Goal: Information Seeking & Learning: Learn about a topic

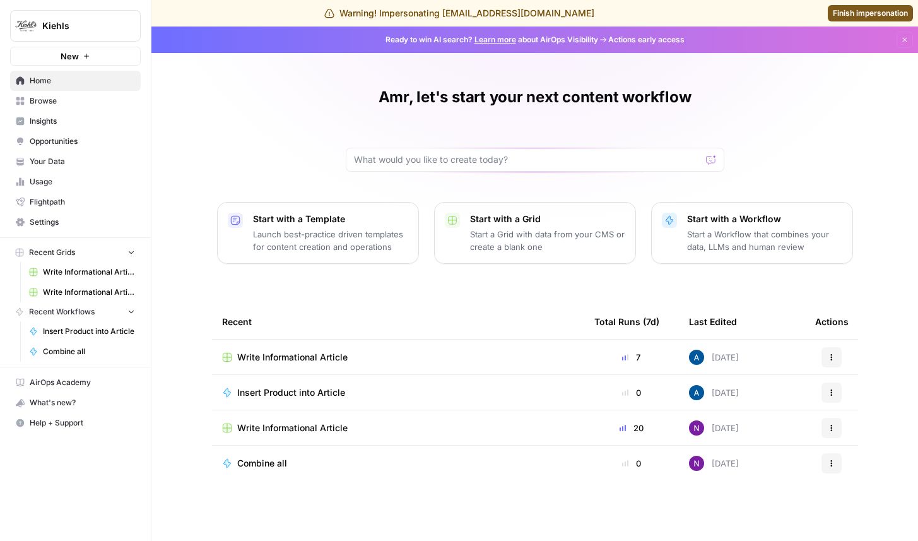
click at [78, 131] on link "Insights" at bounding box center [75, 121] width 131 height 20
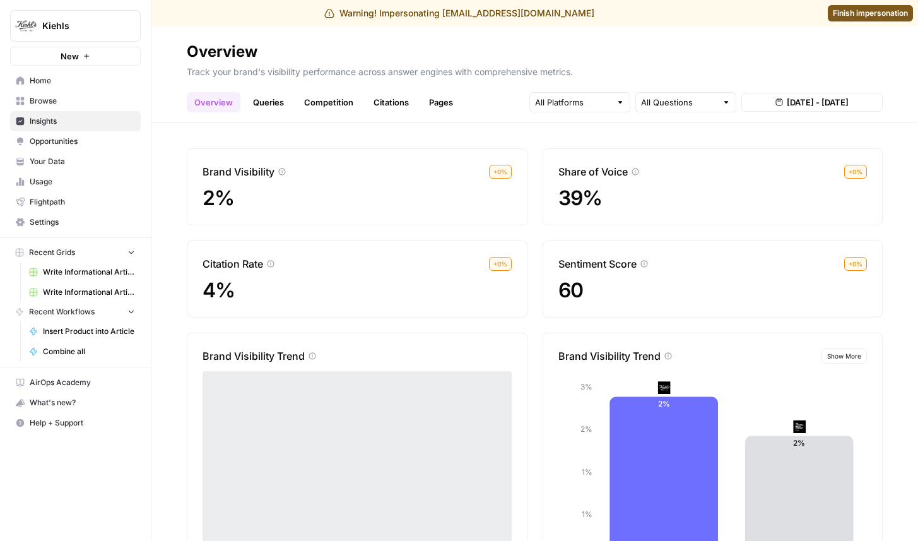
click at [269, 103] on link "Queries" at bounding box center [268, 102] width 46 height 20
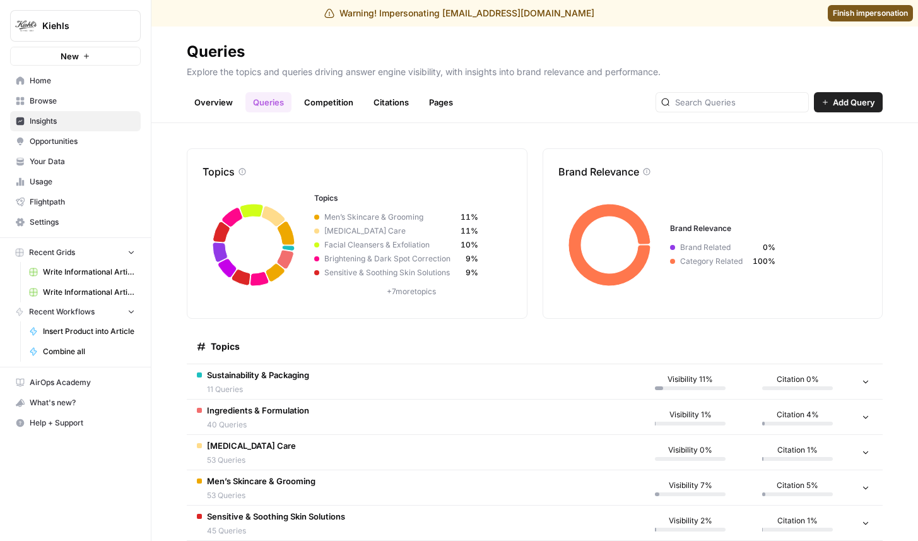
scroll to position [273, 0]
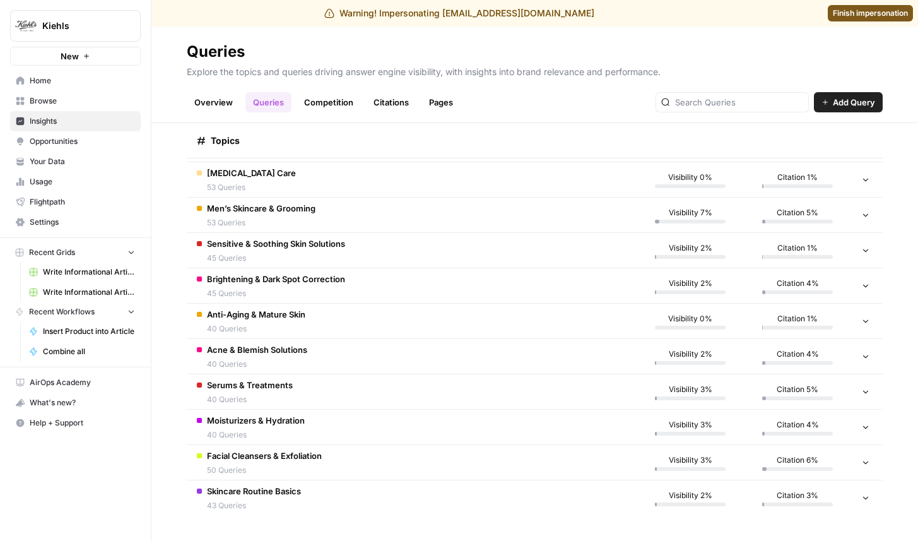
click at [329, 425] on td "Moisturizers & Hydration 40 Queries" at bounding box center [412, 426] width 450 height 35
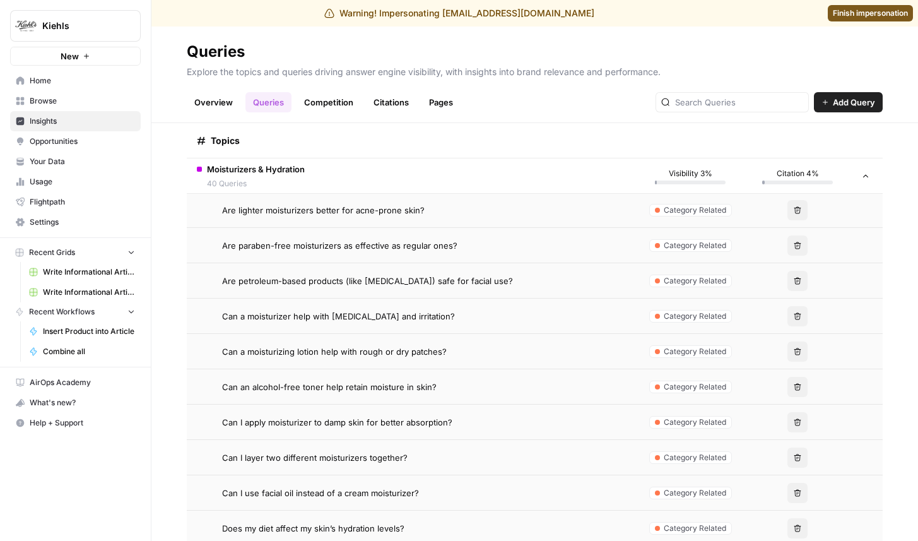
scroll to position [533, 0]
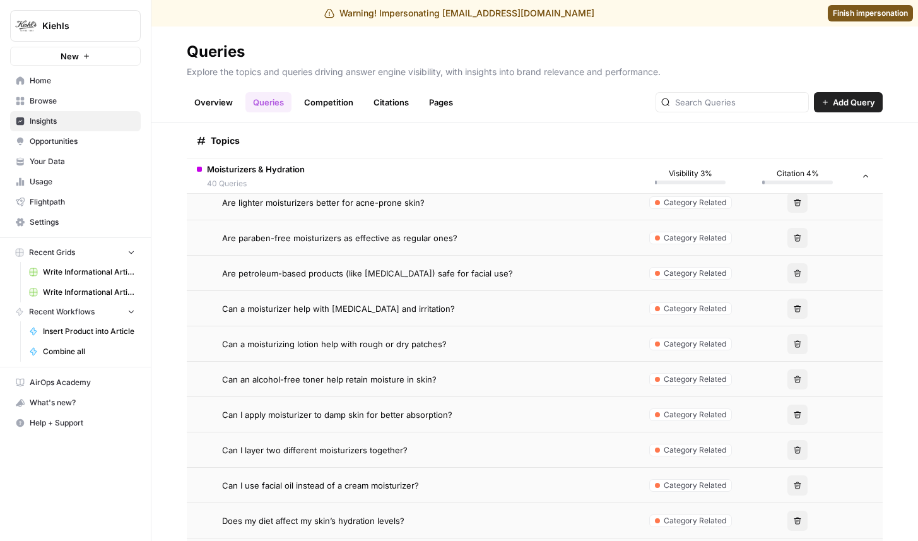
click at [427, 338] on span "Can a moisturizing lotion help with rough or dry patches?" at bounding box center [334, 344] width 225 height 13
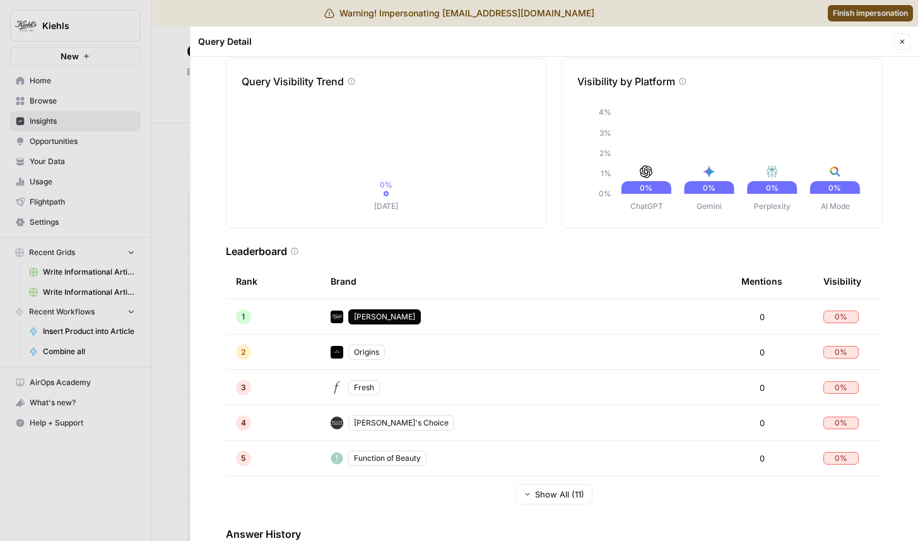
scroll to position [158, 0]
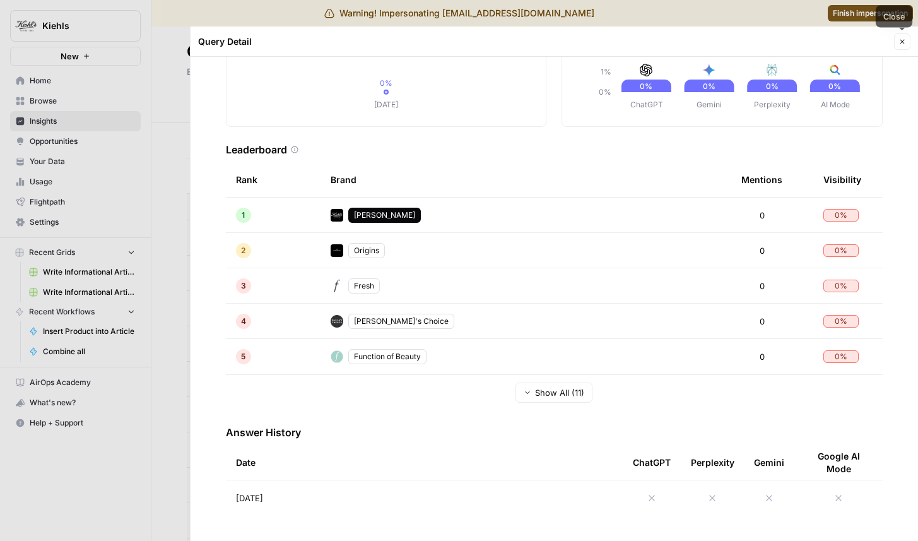
click at [901, 46] on button "Close" at bounding box center [902, 41] width 16 height 16
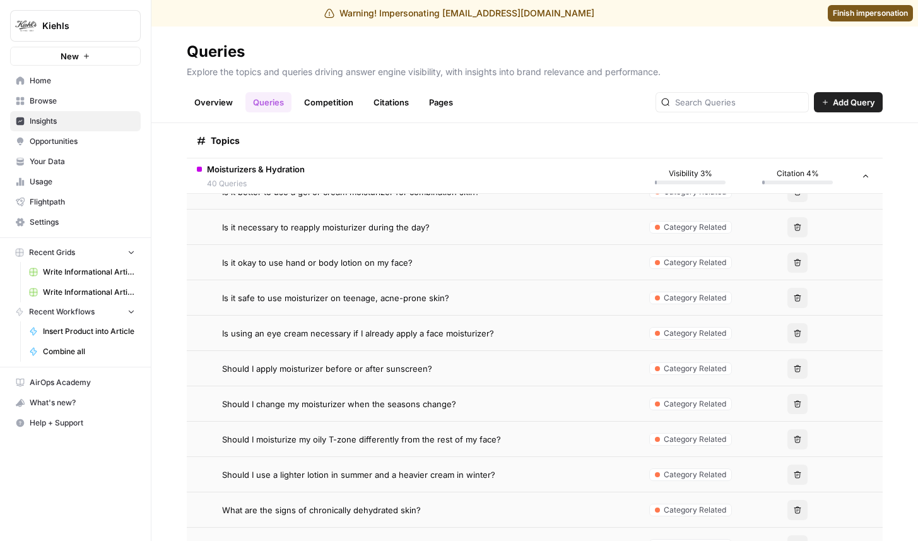
scroll to position [1249, 0]
click at [377, 407] on span "Should I change my moisturizer when the seasons change?" at bounding box center [339, 404] width 234 height 13
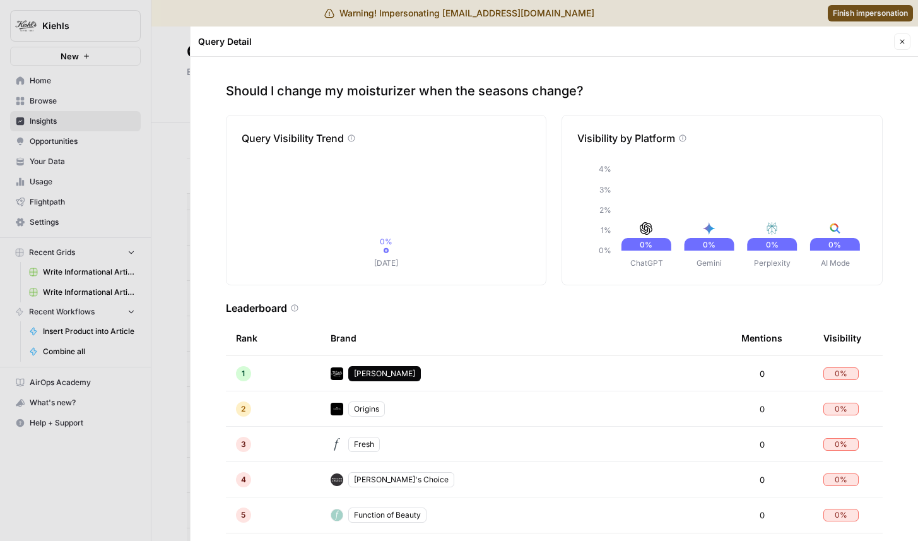
scroll to position [158, 0]
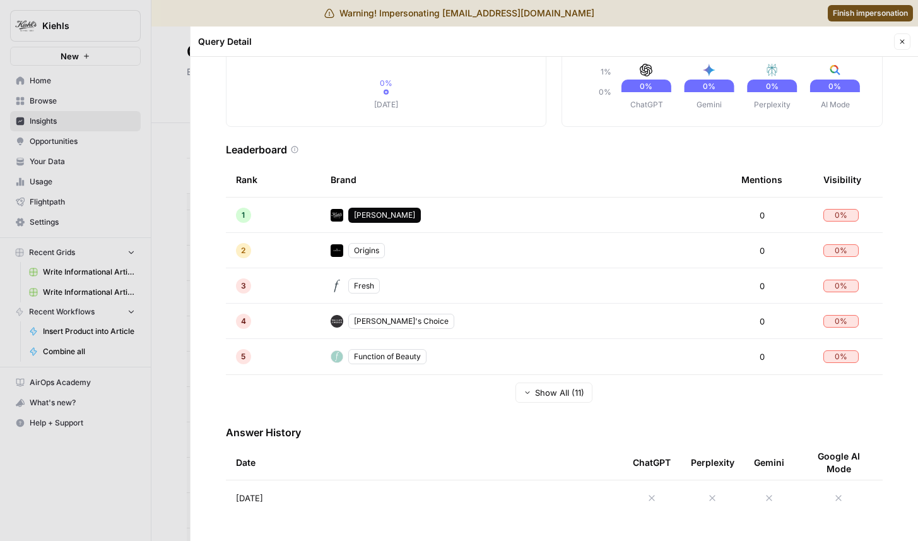
click at [263, 494] on span "[DATE]" at bounding box center [249, 497] width 27 height 13
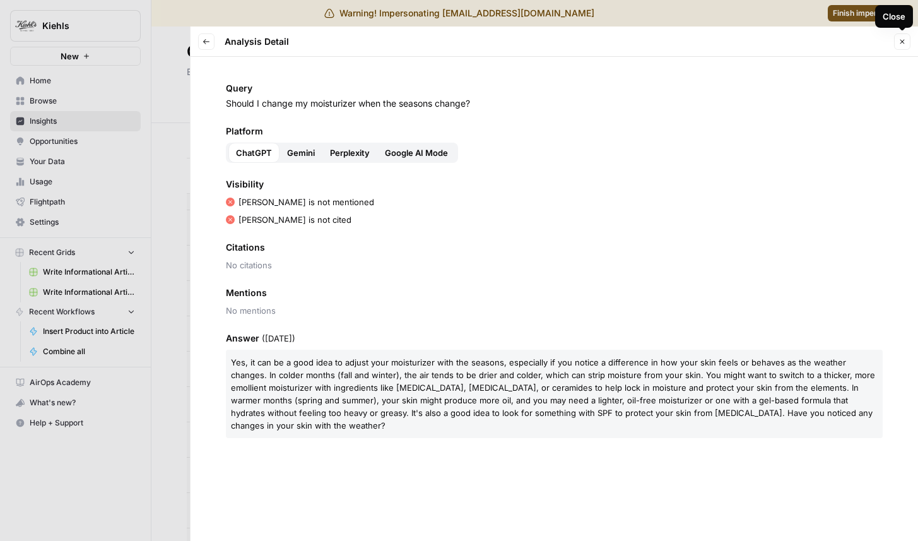
click at [907, 44] on button "Close" at bounding box center [902, 41] width 16 height 16
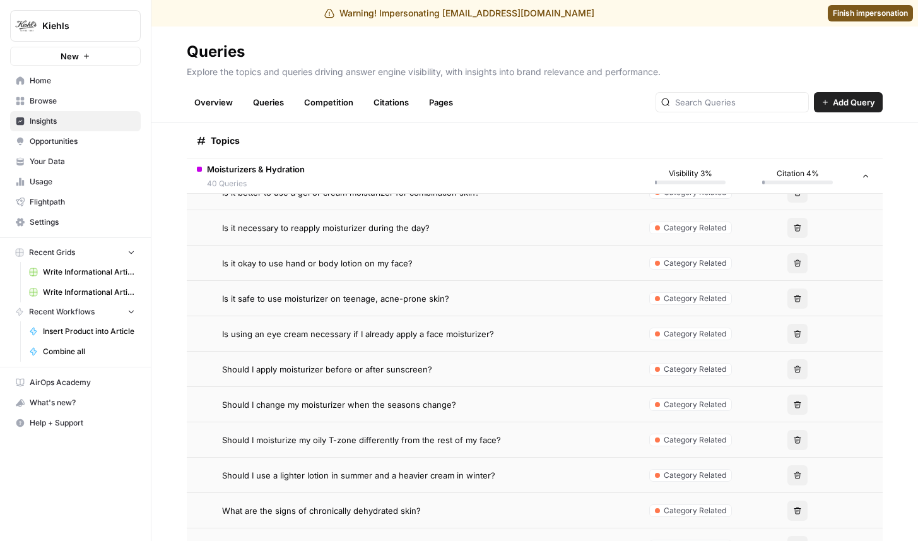
scroll to position [1686, 0]
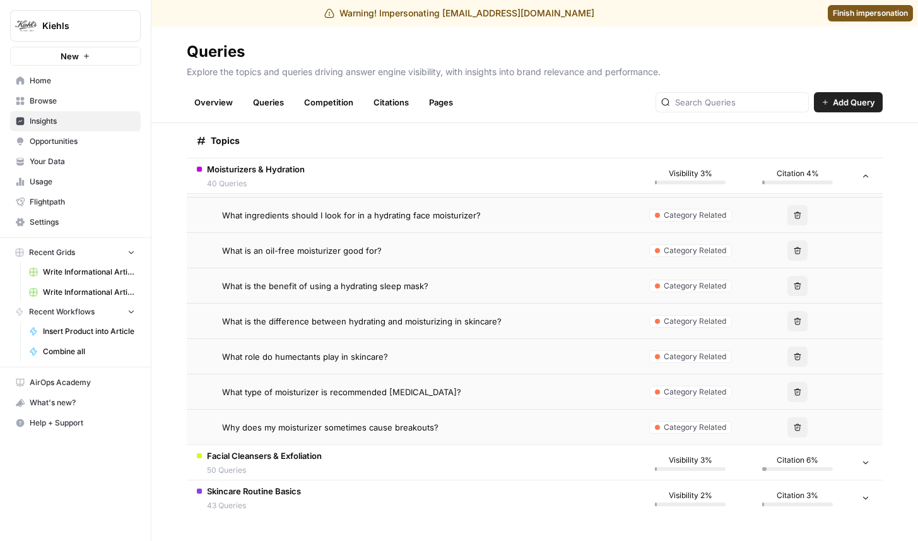
click at [454, 424] on div "Why does my moisturizer sometimes cause breakouts?" at bounding box center [424, 427] width 404 height 13
click at [425, 429] on span "Why does my moisturizer sometimes cause breakouts?" at bounding box center [330, 427] width 216 height 13
click at [417, 430] on span "Why does my moisturizer sometimes cause breakouts?" at bounding box center [330, 427] width 216 height 13
click at [432, 396] on span "What type of moisturizer is recommended for sensitive skin?" at bounding box center [341, 392] width 239 height 13
click at [423, 469] on td "Facial Cleansers & Exfoliation 50 Queries" at bounding box center [412, 462] width 450 height 35
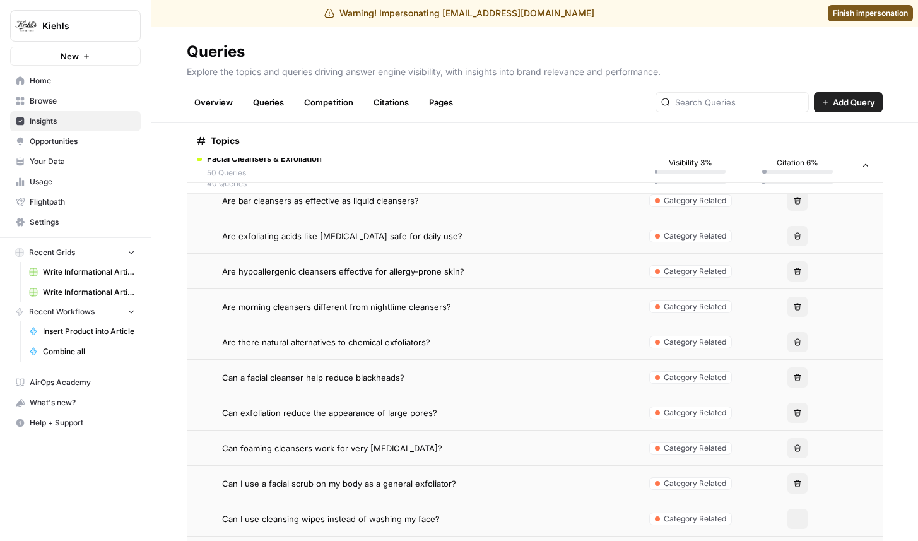
scroll to position [2166, 0]
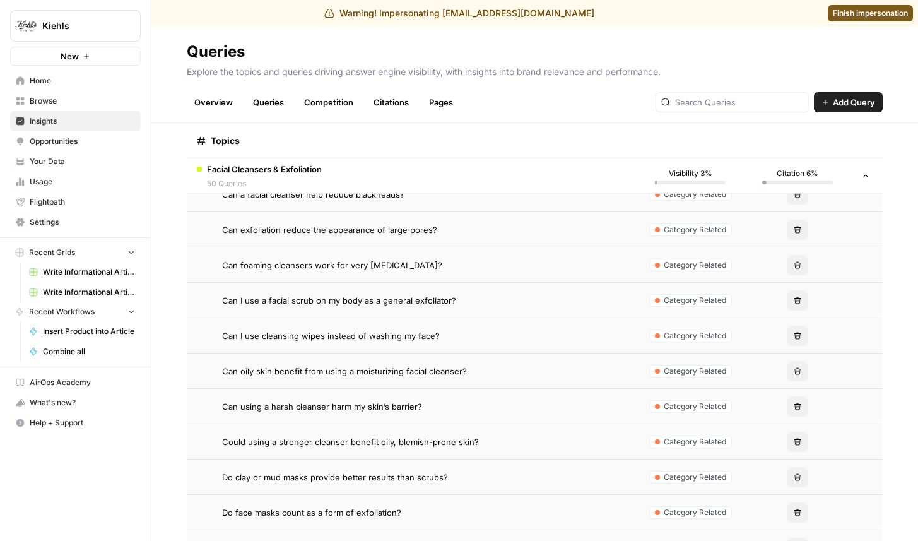
click at [398, 380] on td "Can oily skin benefit from using a moisturizing facial cleanser?" at bounding box center [412, 370] width 450 height 35
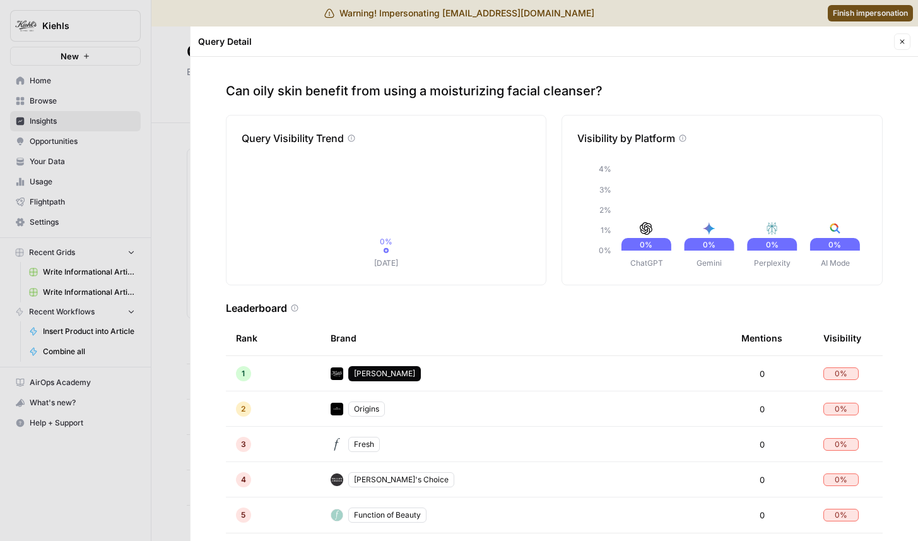
click at [900, 45] on button "Close" at bounding box center [902, 41] width 16 height 16
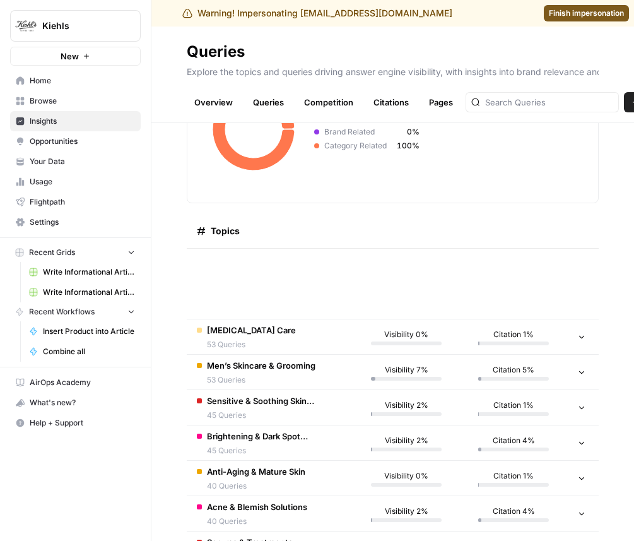
scroll to position [458, 0]
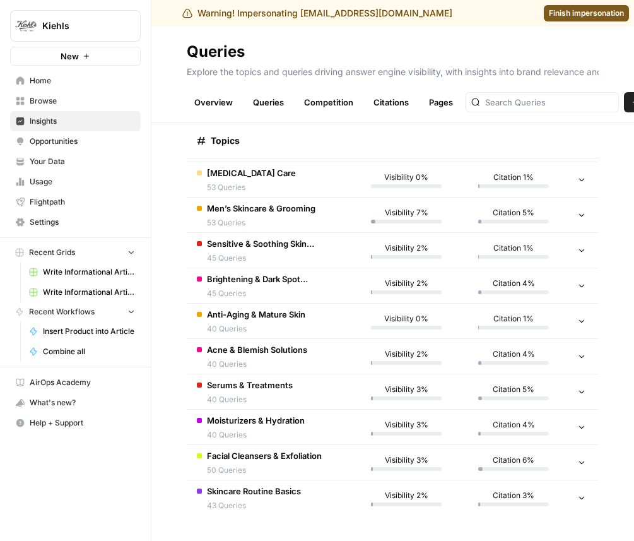
click at [287, 352] on span "Acne & Blemish Solutions" at bounding box center [257, 349] width 100 height 13
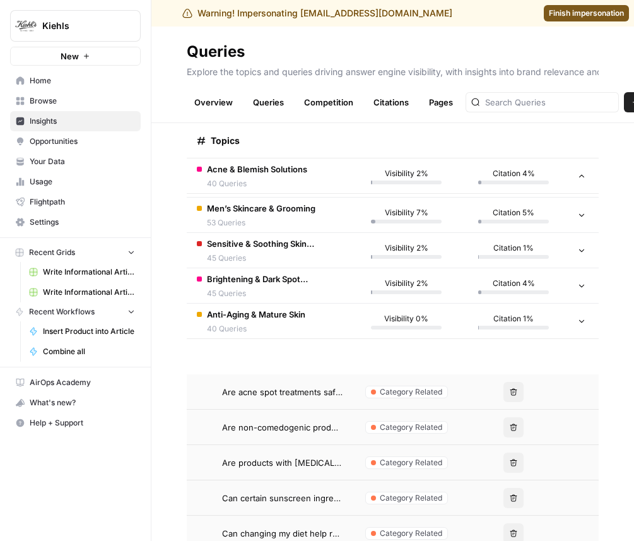
click at [314, 434] on td "Are non-comedogenic products important for acne-prone skin?" at bounding box center [270, 426] width 166 height 35
click at [314, 518] on td "Can changing my diet help reduce acne breakouts?" at bounding box center [270, 532] width 166 height 35
click at [339, 444] on tr "Are non-comedogenic products important for acne-prone skin? Category Related De…" at bounding box center [393, 426] width 412 height 35
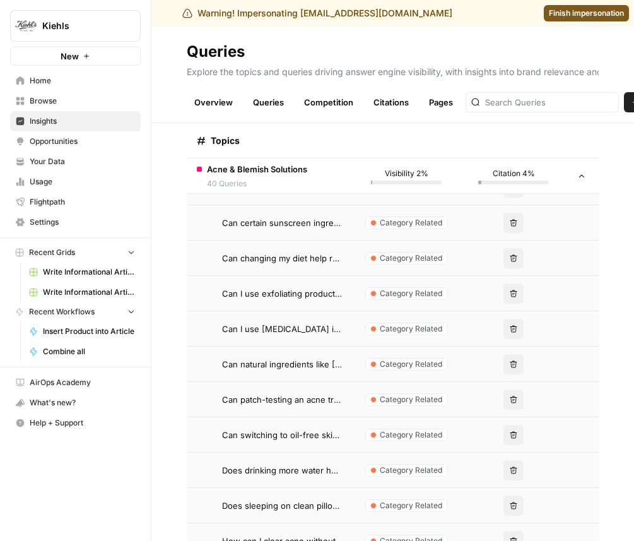
scroll to position [749, 0]
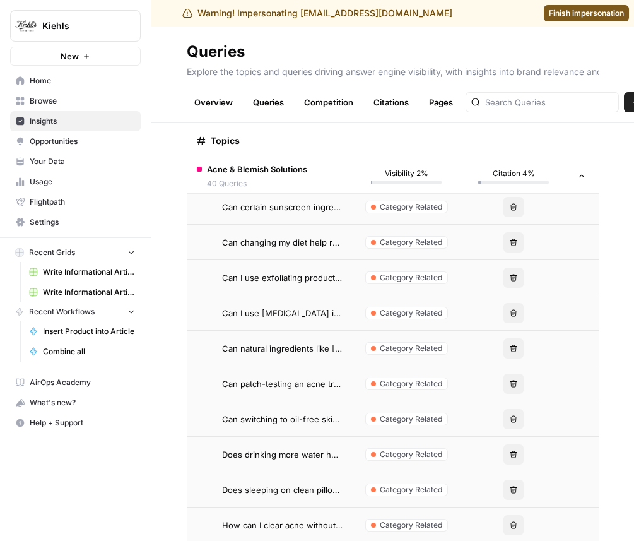
click at [353, 372] on td "Category Related" at bounding box center [406, 383] width 107 height 35
click at [302, 383] on span "Can patch-testing an acne treatment help avoid reactions?" at bounding box center [282, 383] width 121 height 13
click at [302, 383] on span "How do I treat cystic acne differently from surface breakouts?" at bounding box center [282, 383] width 121 height 13
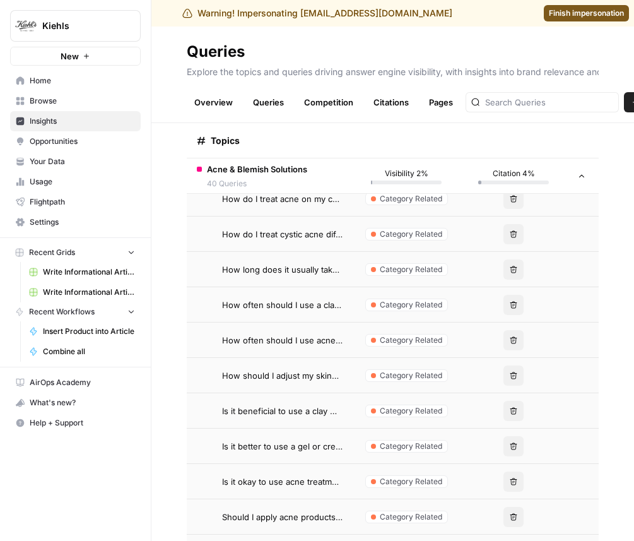
scroll to position [1325, 0]
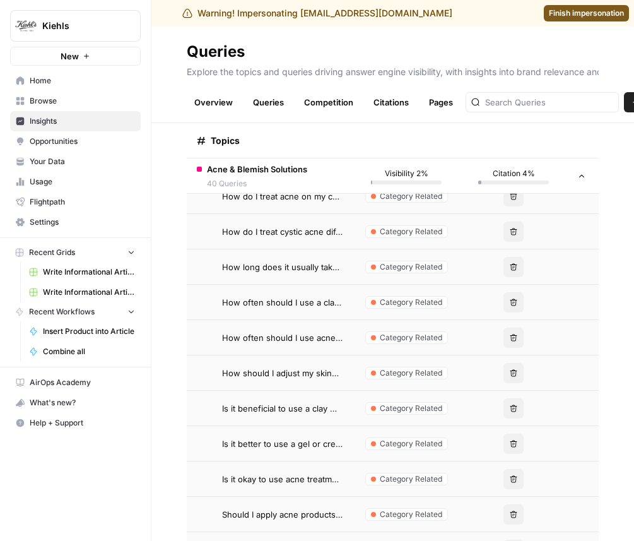
click at [302, 383] on td "How should I adjust my skincare routine during an acne breakout?" at bounding box center [270, 372] width 166 height 35
click at [304, 418] on td "Is it beneficial to use a clay mask for oily, acne-prone skin?" at bounding box center [270, 408] width 166 height 35
click at [305, 435] on td "Is it better to use a gel or cream moisturizer if I have acne-prone skin?" at bounding box center [270, 443] width 166 height 35
click at [340, 330] on td "How often should I use acne-fighting serums in my routine?" at bounding box center [270, 337] width 166 height 35
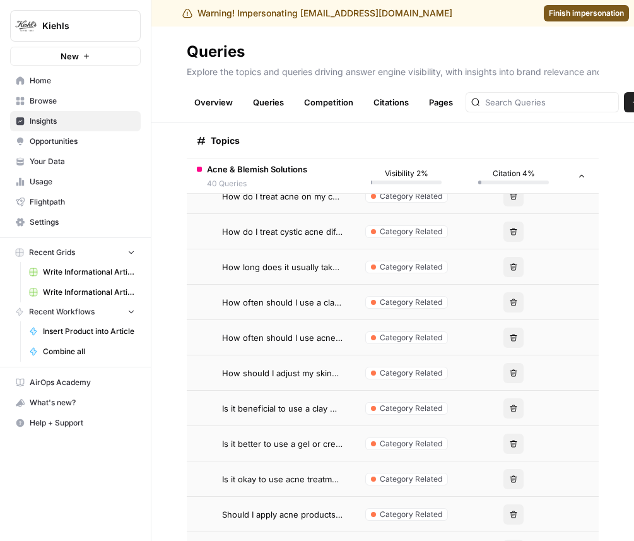
click at [399, 237] on div "Category Related" at bounding box center [406, 231] width 83 height 13
click at [367, 310] on td "Category Related" at bounding box center [406, 302] width 107 height 35
click at [257, 300] on span "How often should I use a clay or charcoal mask for acne-prone skin?" at bounding box center [282, 302] width 121 height 13
click at [244, 254] on td "How long does it usually take to see results from an acne treatment?" at bounding box center [270, 266] width 166 height 35
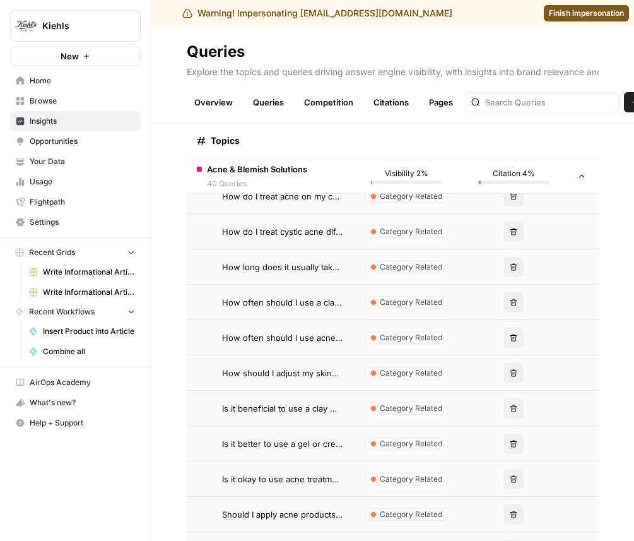
click at [251, 251] on td "How long does it usually take to see results from an acne treatment?" at bounding box center [270, 266] width 166 height 35
click at [276, 227] on span "How do I treat cystic acne differently from surface breakouts?" at bounding box center [282, 231] width 121 height 13
click at [242, 374] on span "How should I adjust my skincare routine during an acne breakout?" at bounding box center [282, 373] width 121 height 13
click at [325, 261] on span "How long does it usually take to see results from an acne treatment?" at bounding box center [282, 267] width 121 height 13
click at [290, 409] on span "Is it beneficial to use a clay mask for oily, acne-prone skin?" at bounding box center [282, 408] width 121 height 13
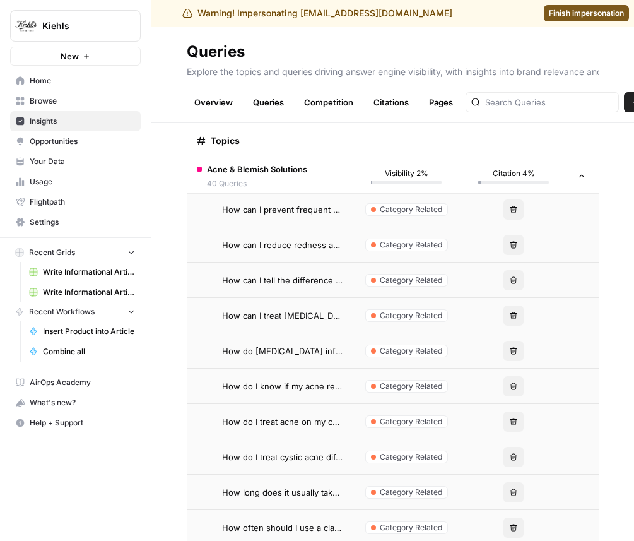
click at [306, 398] on td "How do I know if my acne requires medical treatment?" at bounding box center [270, 385] width 166 height 35
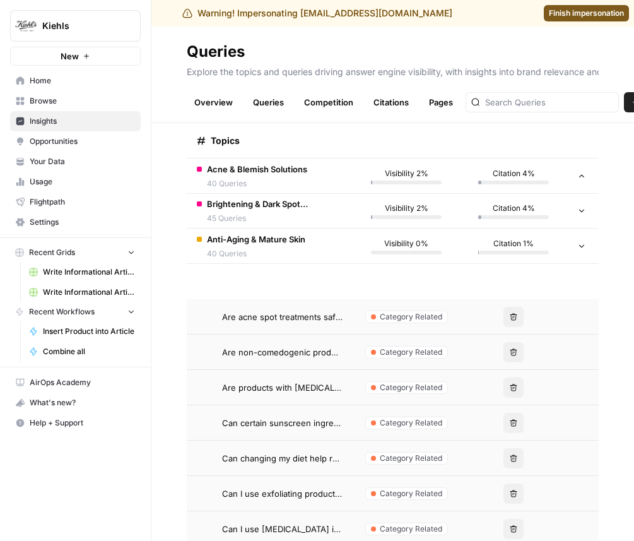
scroll to position [532, 0]
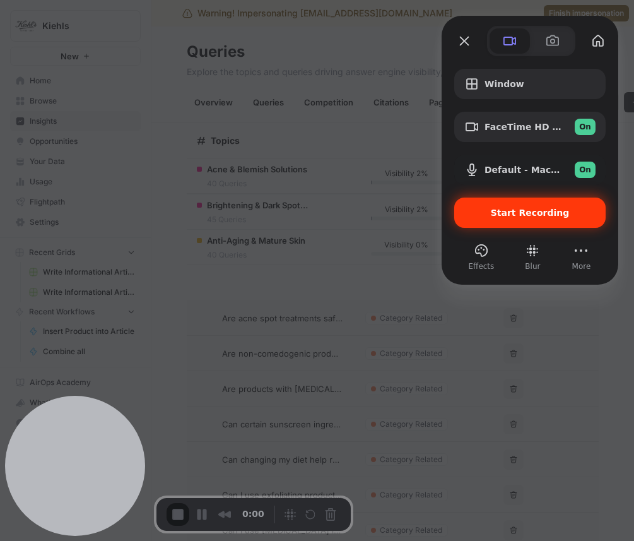
click at [565, 220] on div "Start Recording" at bounding box center [529, 212] width 151 height 30
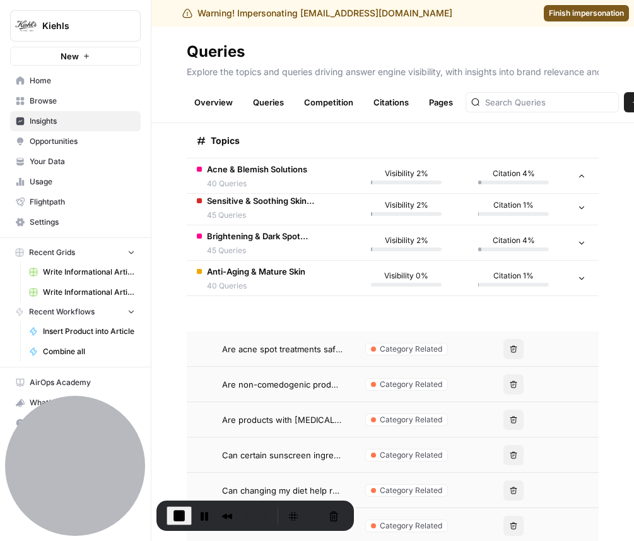
scroll to position [498, 0]
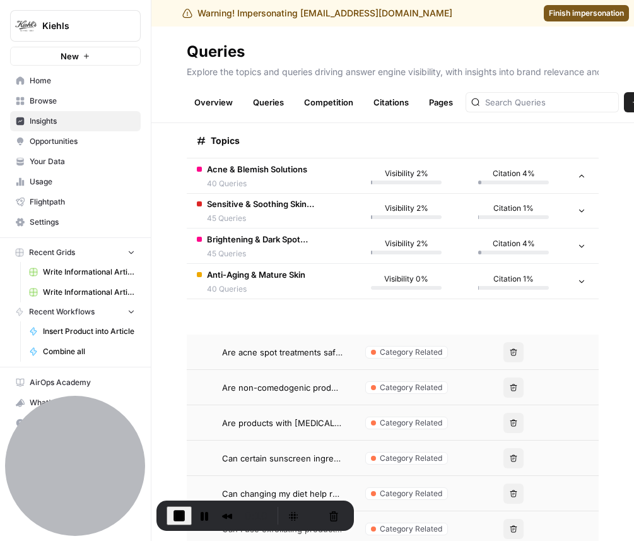
click at [179, 519] on span "End Recording" at bounding box center [179, 515] width 15 height 15
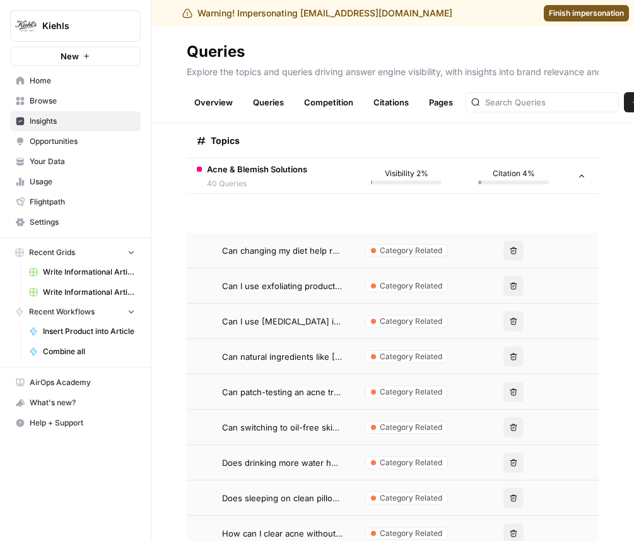
scroll to position [801, 0]
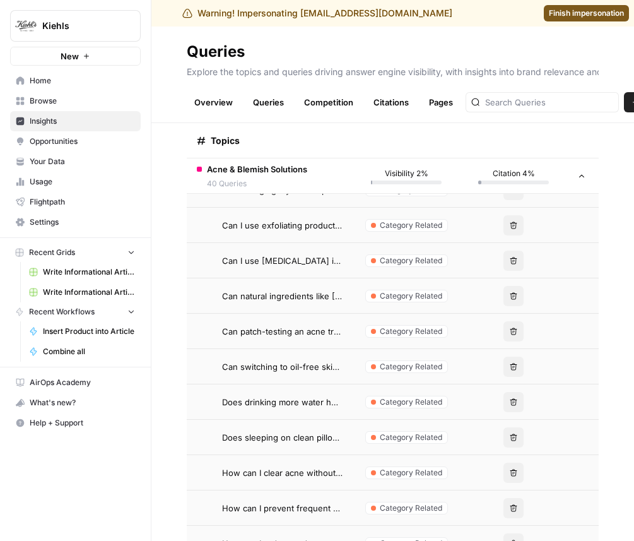
click at [392, 338] on td "Category Related" at bounding box center [406, 331] width 107 height 35
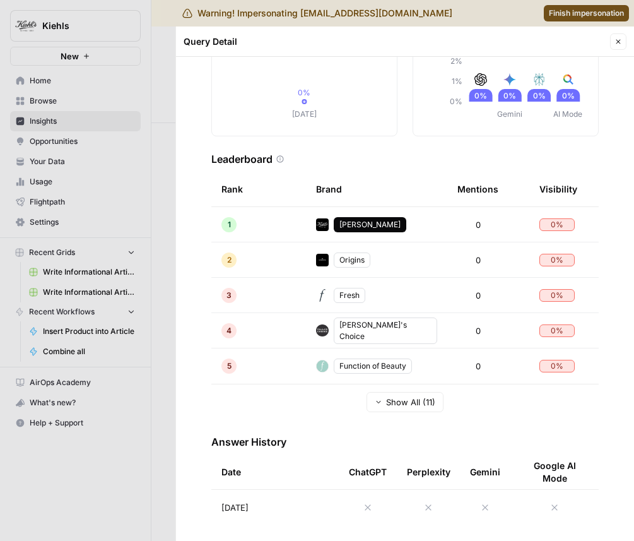
scroll to position [158, 0]
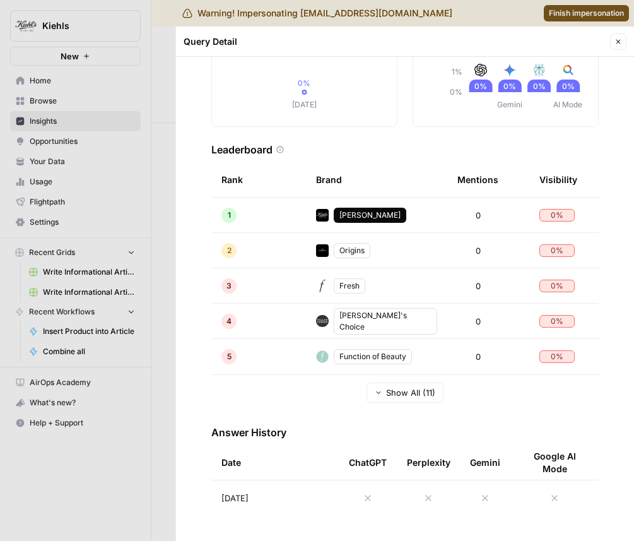
click at [619, 35] on button "Close" at bounding box center [618, 41] width 16 height 16
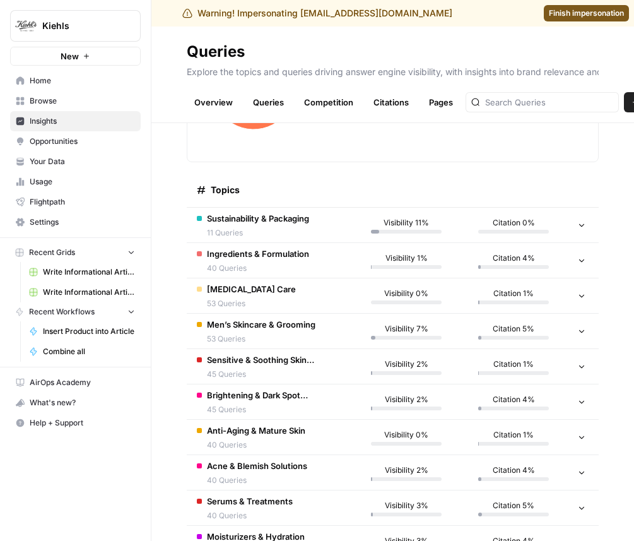
scroll to position [458, 0]
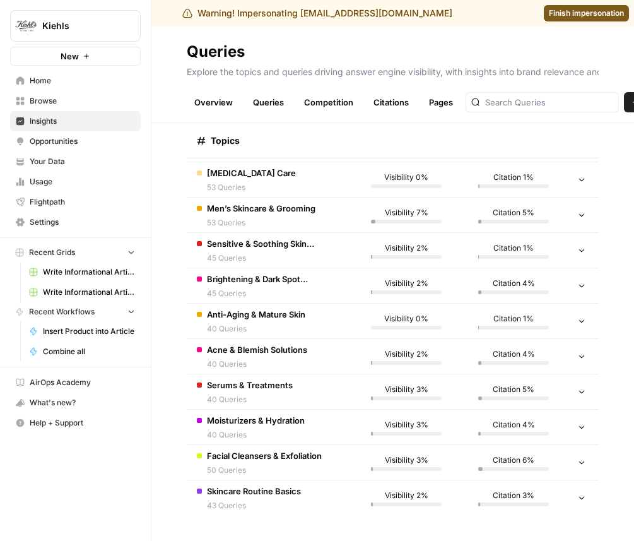
click at [307, 496] on td "Skincare Routine Basics 43 Queries" at bounding box center [270, 497] width 166 height 35
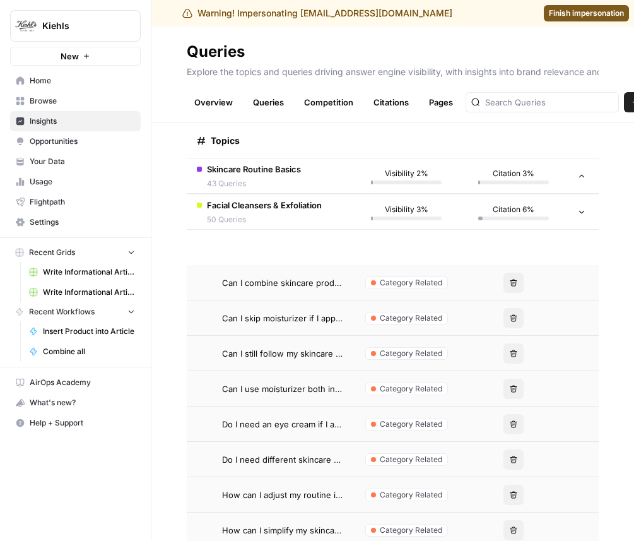
scroll to position [878, 0]
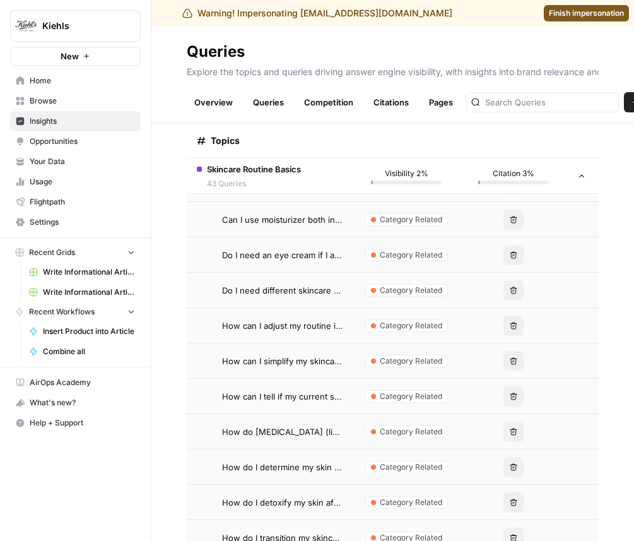
click at [311, 403] on td "How can I tell if my current skincare routine is working?" at bounding box center [270, 396] width 166 height 35
click at [320, 390] on span "How can I tell if my current skincare routine is working?" at bounding box center [282, 396] width 121 height 13
click at [320, 393] on span "How can I tell if my current skincare routine is working?" at bounding box center [282, 396] width 121 height 13
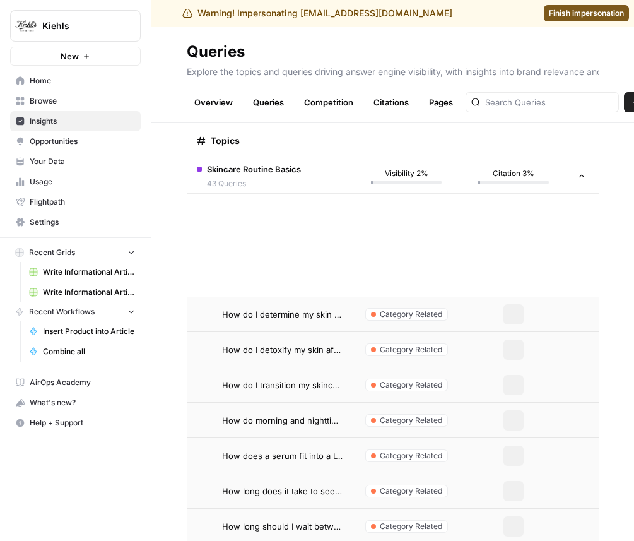
scroll to position [1183, 0]
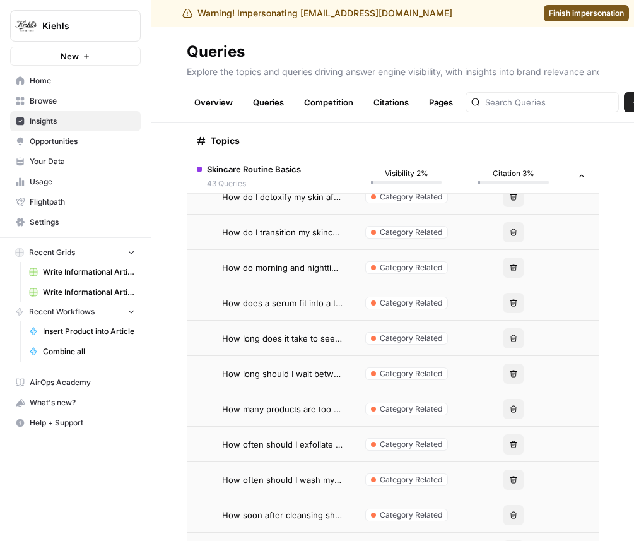
click at [307, 314] on td "How does a serum fit into a typical skincare regimen?" at bounding box center [270, 302] width 166 height 35
click at [307, 382] on td "How long should I wait between applying different skincare products?" at bounding box center [270, 373] width 166 height 35
drag, startPoint x: 307, startPoint y: 382, endPoint x: 311, endPoint y: 331, distance: 51.9
click at [307, 372] on td "How long should I wait between applying different skincare products?" at bounding box center [270, 373] width 166 height 35
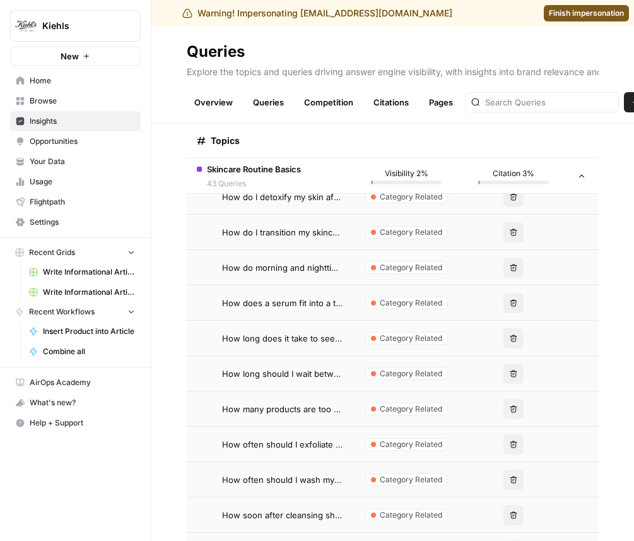
drag, startPoint x: 312, startPoint y: 362, endPoint x: 312, endPoint y: 324, distance: 38.5
click at [312, 362] on td "How long should I wait between applying different skincare products?" at bounding box center [270, 373] width 166 height 35
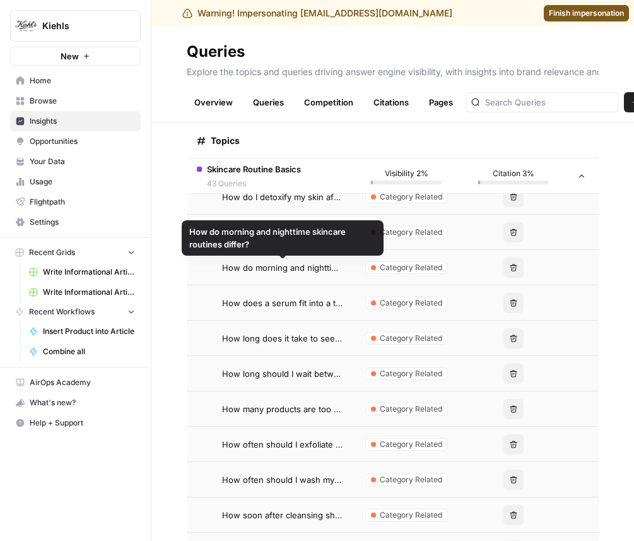
click at [303, 269] on span "How do morning and nighttime skincare routines differ?" at bounding box center [282, 267] width 121 height 13
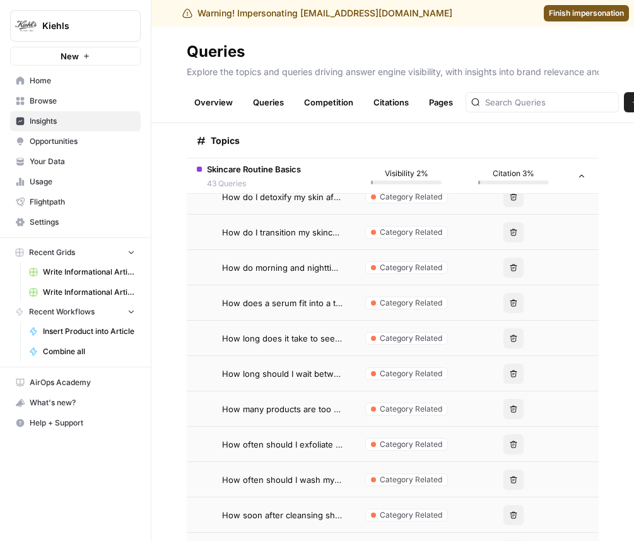
click at [320, 387] on td "How long should I wait between applying different skincare products?" at bounding box center [270, 373] width 166 height 35
click at [325, 280] on td "How do morning and nighttime skincare routines differ?" at bounding box center [270, 267] width 166 height 35
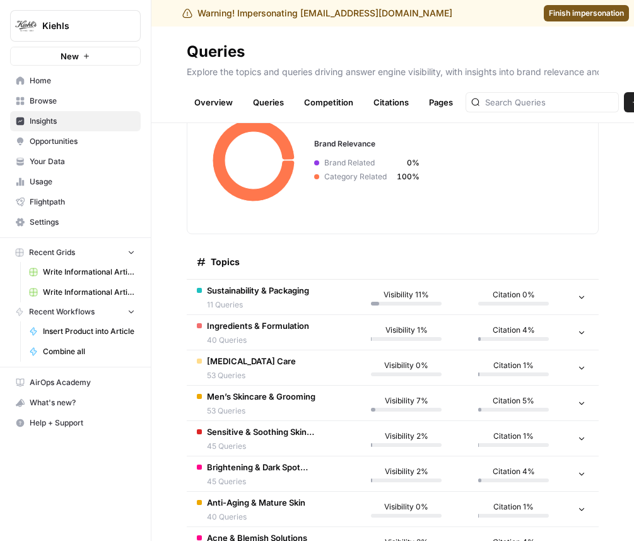
scroll to position [214, 0]
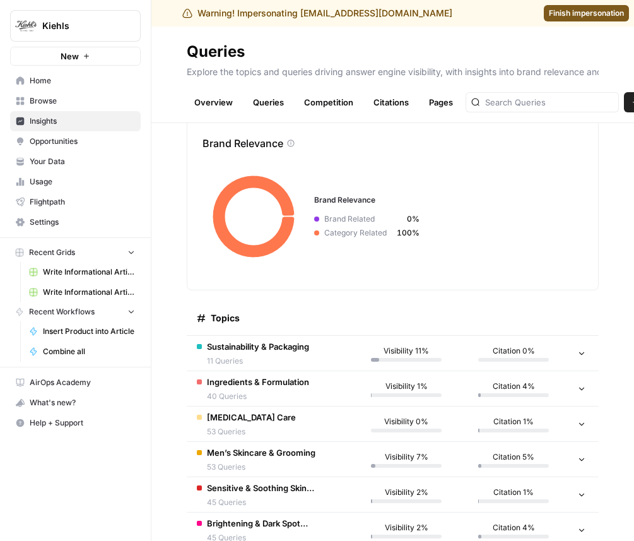
click at [73, 141] on span "Opportunities" at bounding box center [82, 141] width 105 height 11
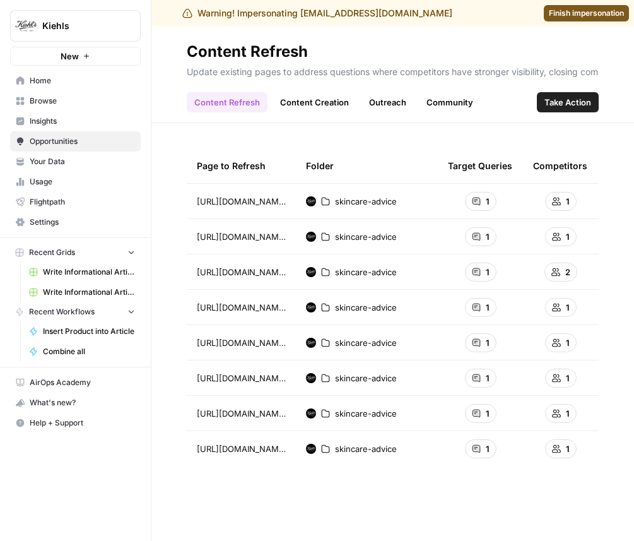
click at [72, 116] on span "Insights" at bounding box center [82, 120] width 105 height 11
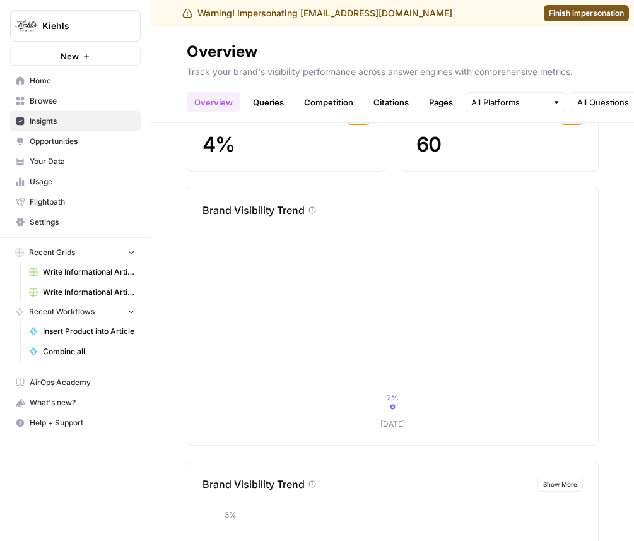
scroll to position [350, 0]
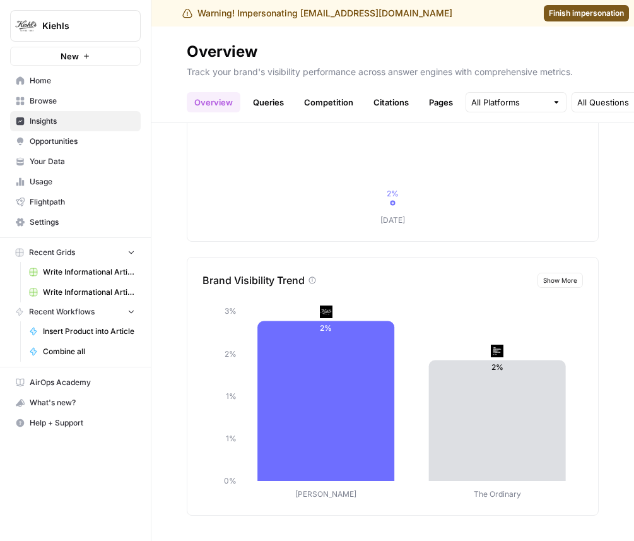
click at [278, 105] on link "Queries" at bounding box center [268, 102] width 46 height 20
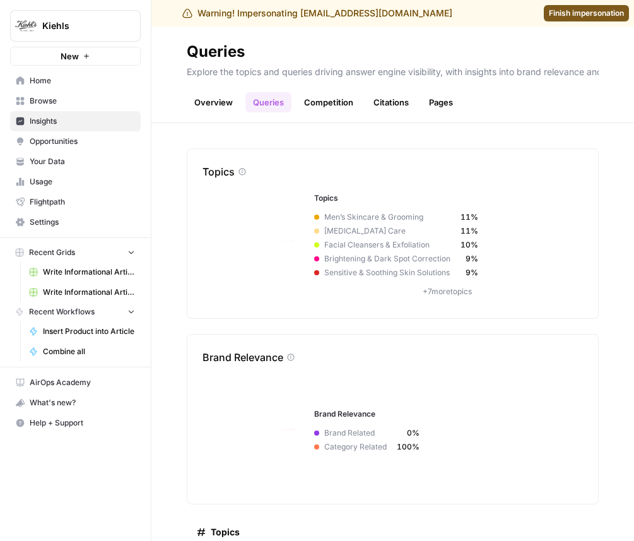
scroll to position [458, 0]
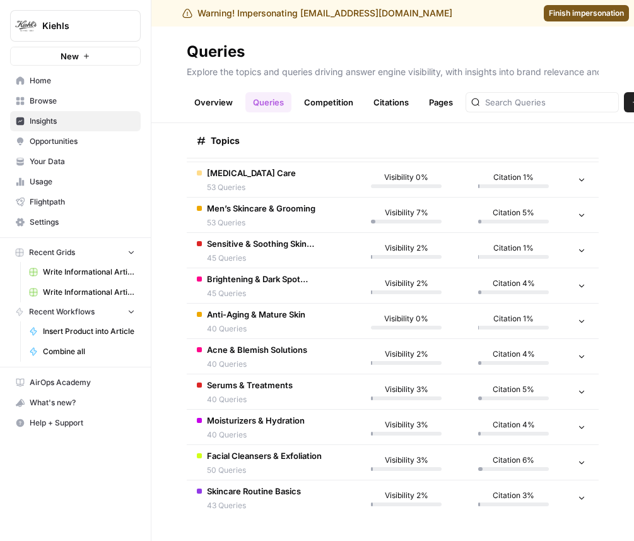
click at [314, 322] on td "Anti-Aging & Mature Skin 40 Queries" at bounding box center [270, 320] width 166 height 35
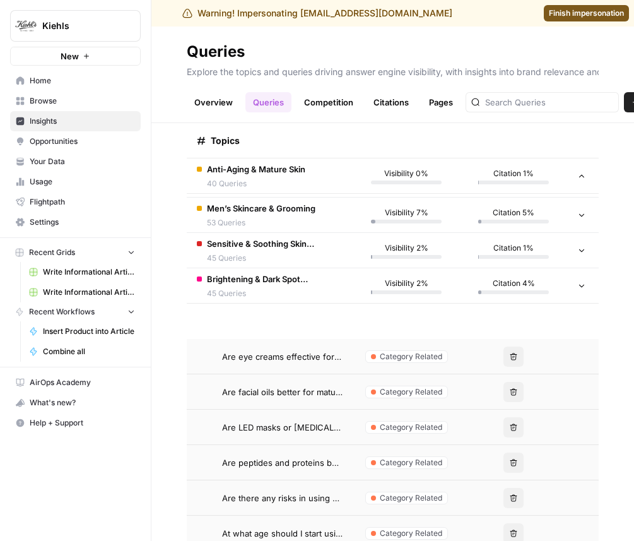
click at [301, 386] on span "Are facial oils better for mature skin hydration?" at bounding box center [282, 392] width 121 height 13
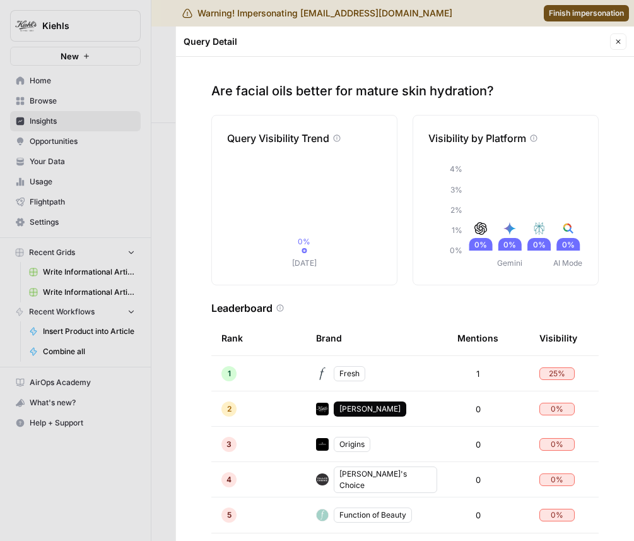
scroll to position [158, 0]
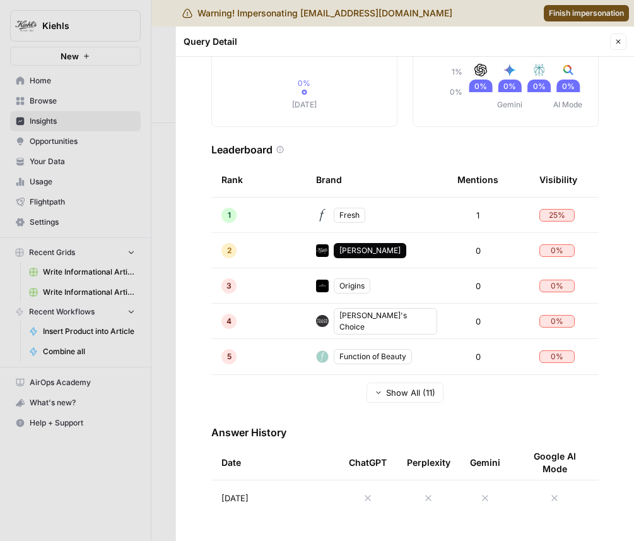
click at [288, 494] on td "Aug 26, 2025" at bounding box center [274, 497] width 127 height 35
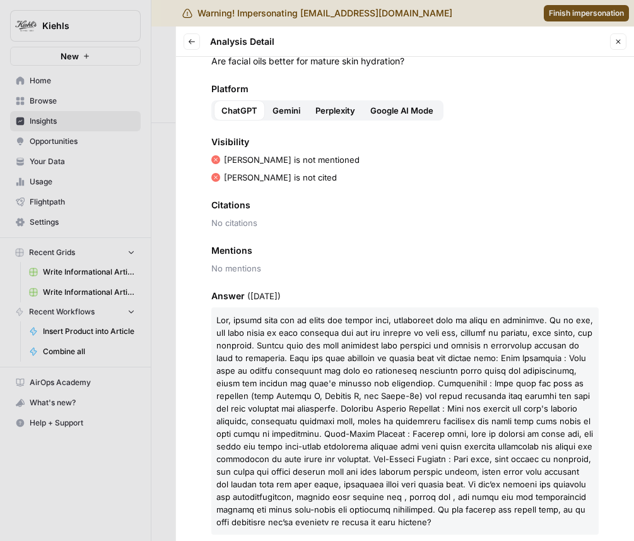
scroll to position [61, 0]
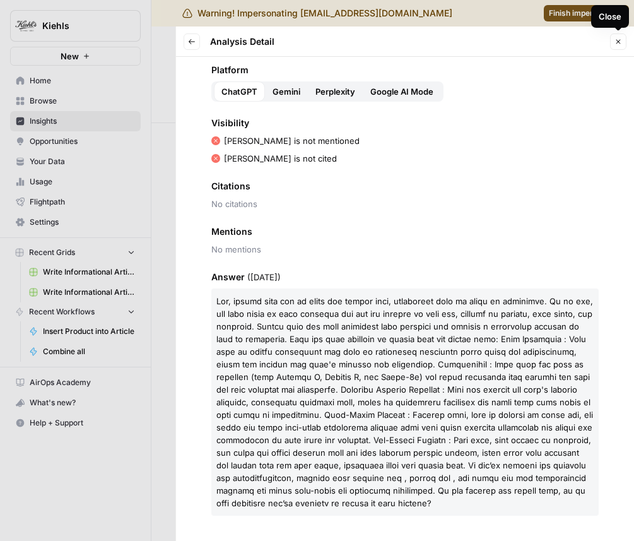
click at [613, 44] on button "Close" at bounding box center [618, 41] width 16 height 16
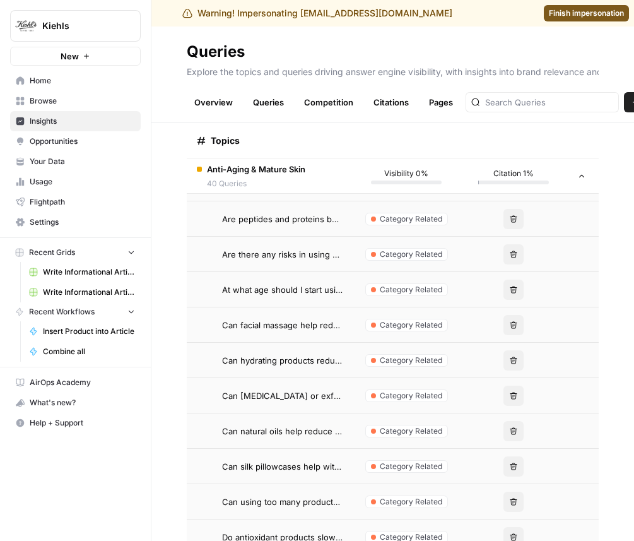
scroll to position [703, 0]
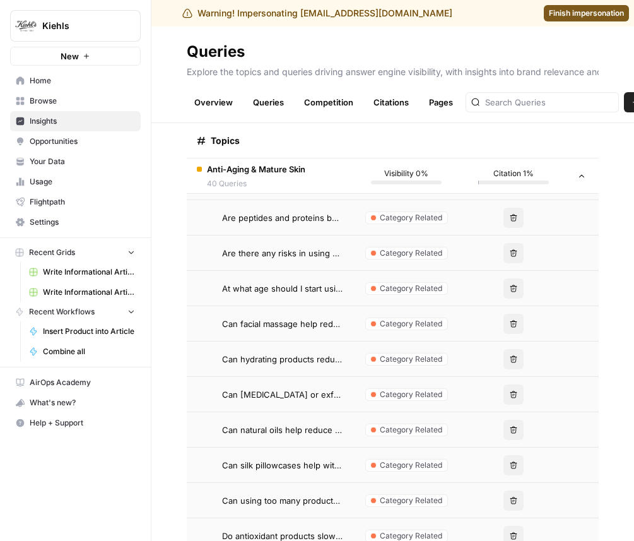
click at [343, 291] on td "At what age should I start using anti-aging skincare products?" at bounding box center [270, 288] width 166 height 35
click at [288, 396] on span "Can microdermabrasion or exfoliation help with aging skin?" at bounding box center [282, 394] width 121 height 13
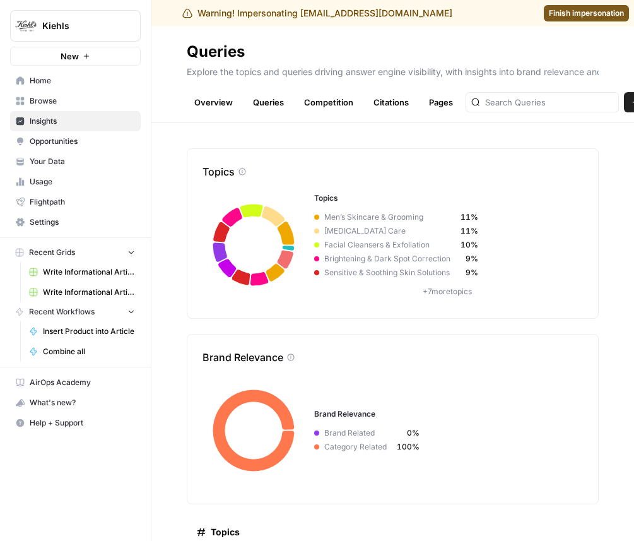
click at [440, 292] on p "+ 7 more topics" at bounding box center [447, 291] width 266 height 11
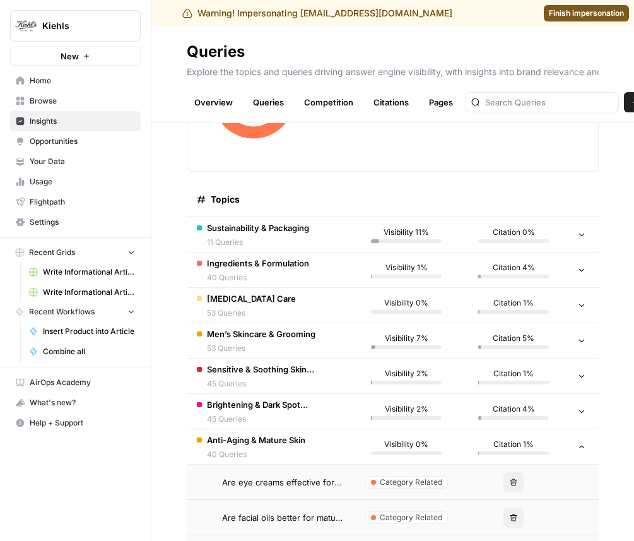
scroll to position [351, 0]
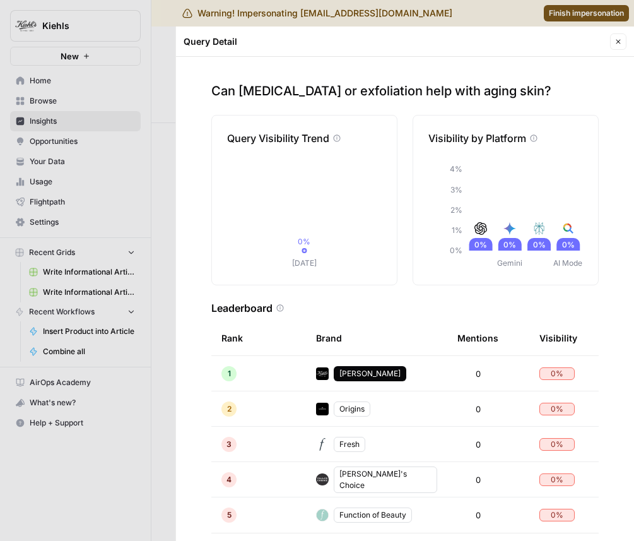
scroll to position [158, 0]
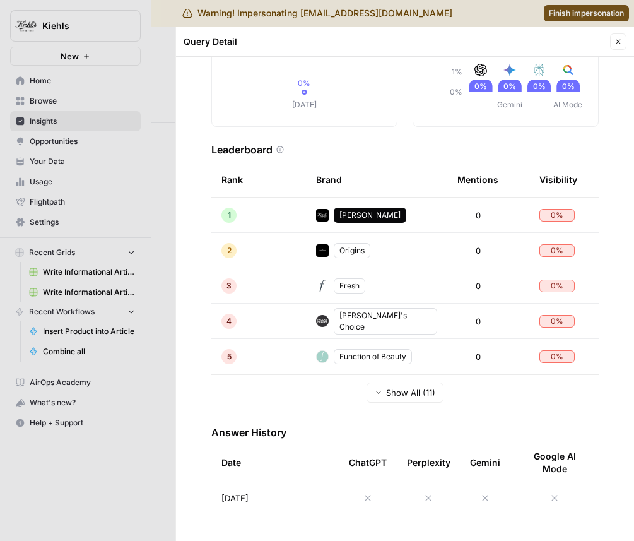
click at [405, 499] on td at bounding box center [428, 497] width 63 height 35
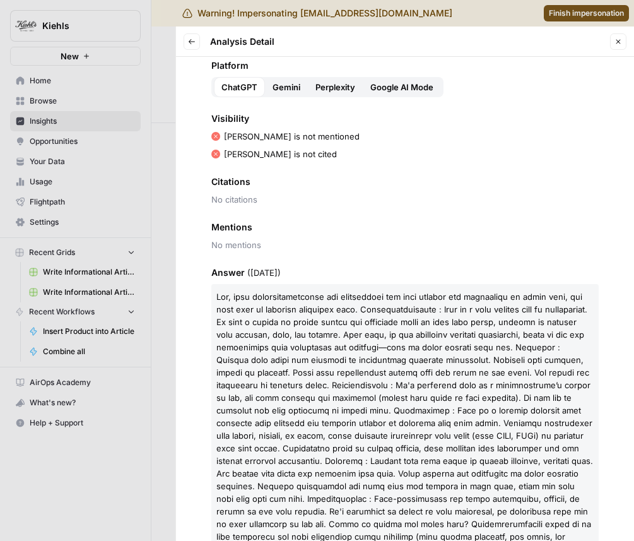
scroll to position [71, 0]
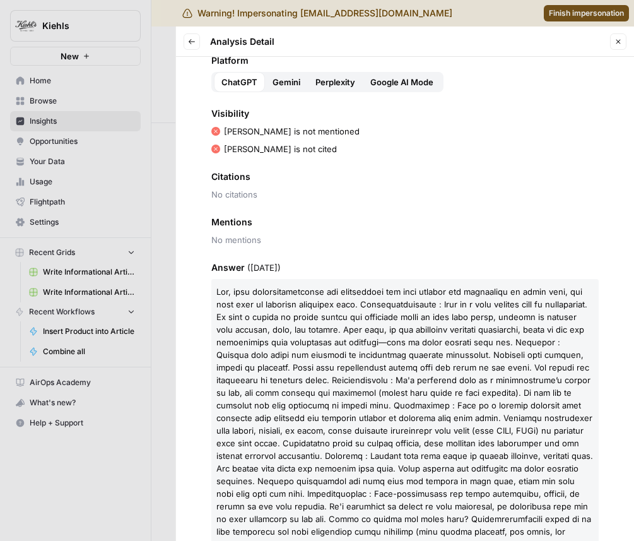
click at [615, 38] on icon "button" at bounding box center [619, 42] width 8 height 8
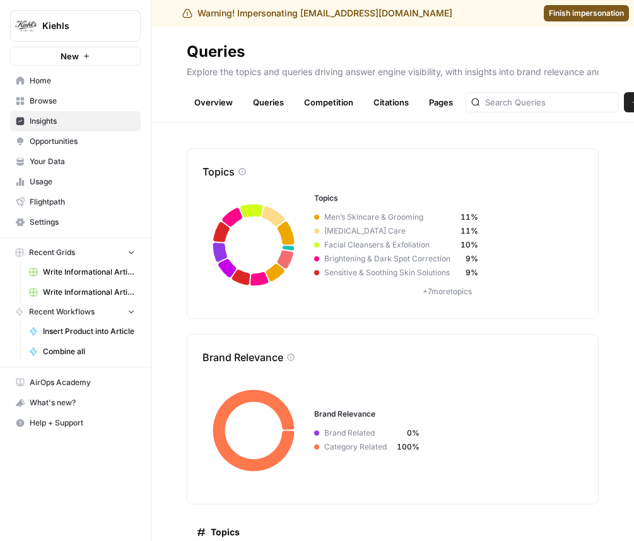
click at [85, 158] on span "Your Data" at bounding box center [82, 161] width 105 height 11
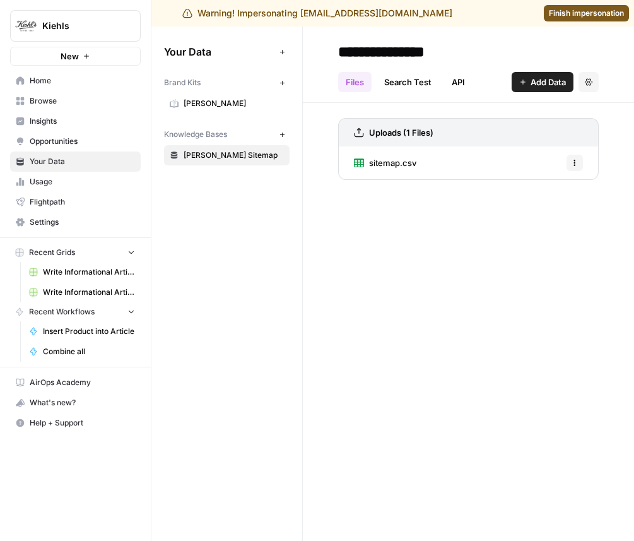
click at [119, 139] on span "Opportunities" at bounding box center [82, 141] width 105 height 11
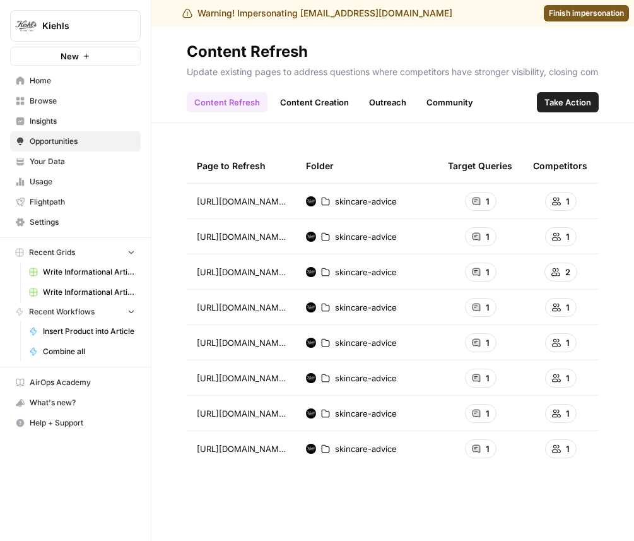
click at [326, 102] on link "Content Creation" at bounding box center [315, 102] width 84 height 20
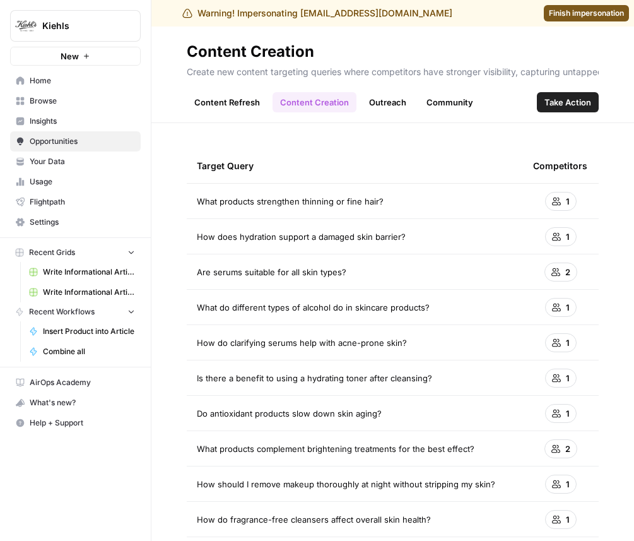
click at [233, 107] on link "Content Refresh" at bounding box center [227, 102] width 81 height 20
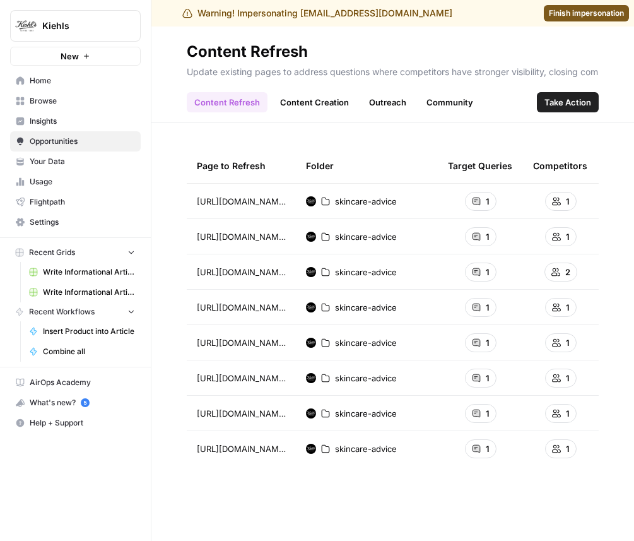
click at [382, 201] on span "skincare-advice" at bounding box center [366, 201] width 62 height 13
click at [604, 21] on link "Finish impersonation" at bounding box center [586, 13] width 85 height 16
